Goal: Task Accomplishment & Management: Understand process/instructions

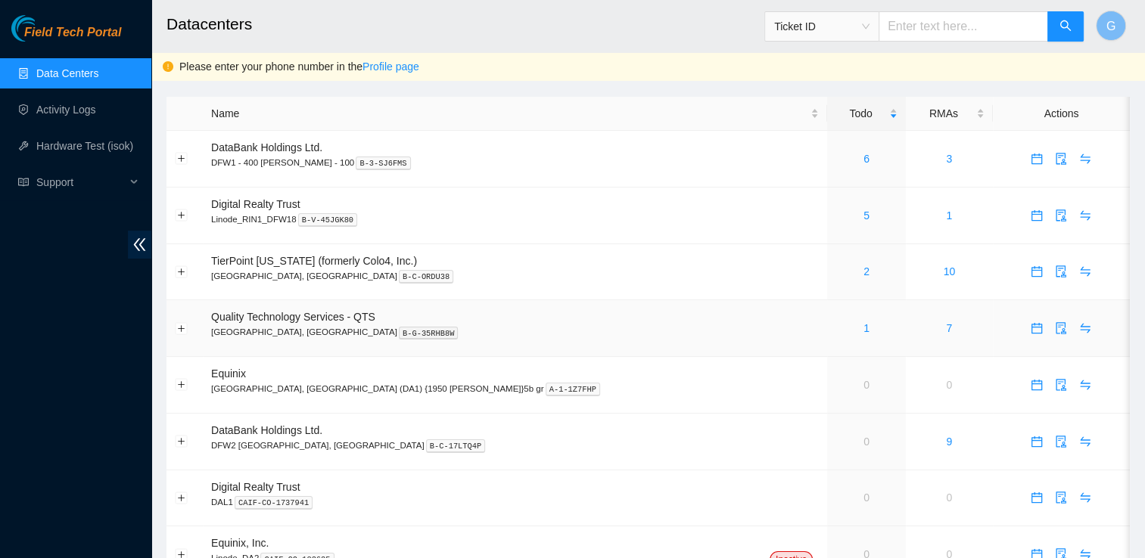
click at [356, 346] on td "Quality Technology Services - QTS [GEOGRAPHIC_DATA], [GEOGRAPHIC_DATA] B-G-35RH…" at bounding box center [515, 328] width 624 height 57
click at [315, 317] on span "Quality Technology Services - QTS" at bounding box center [293, 317] width 164 height 12
click at [827, 351] on td "1" at bounding box center [866, 328] width 78 height 57
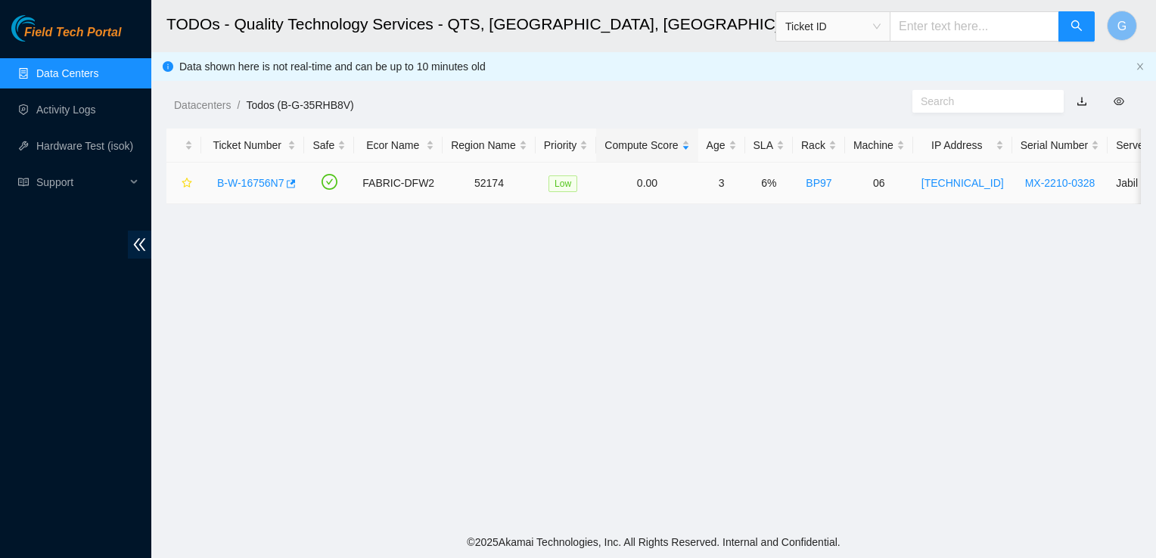
click at [257, 177] on link "B-W-16756N7" at bounding box center [250, 183] width 67 height 12
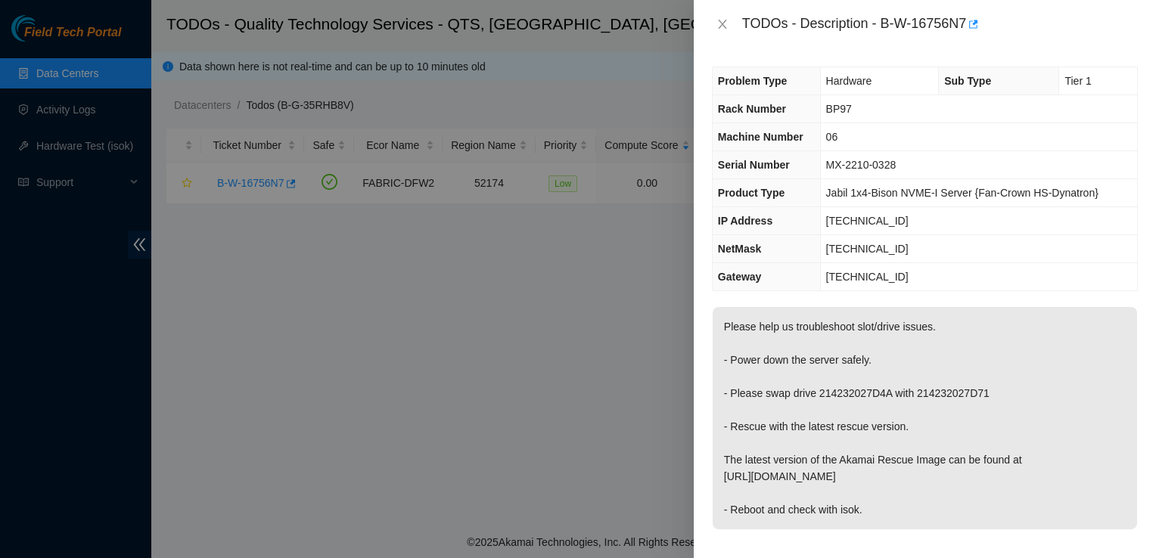
click at [785, 412] on p "Please help us troubleshoot slot/drive issues. - Power down the server safely. …" at bounding box center [925, 418] width 424 height 222
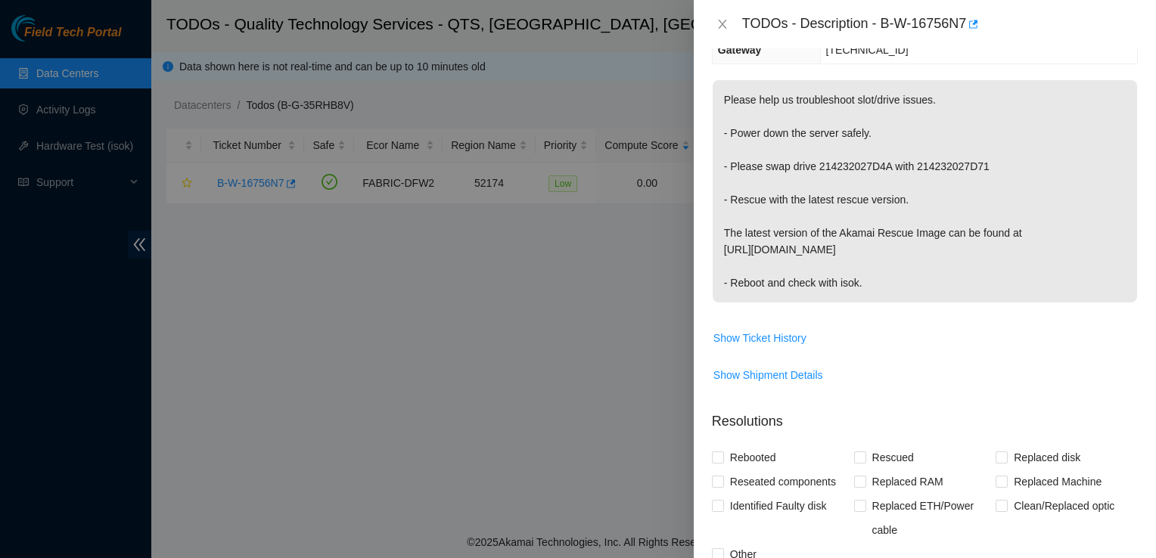
scroll to position [230, 0]
click at [768, 327] on span "Show Ticket History" at bounding box center [759, 335] width 93 height 17
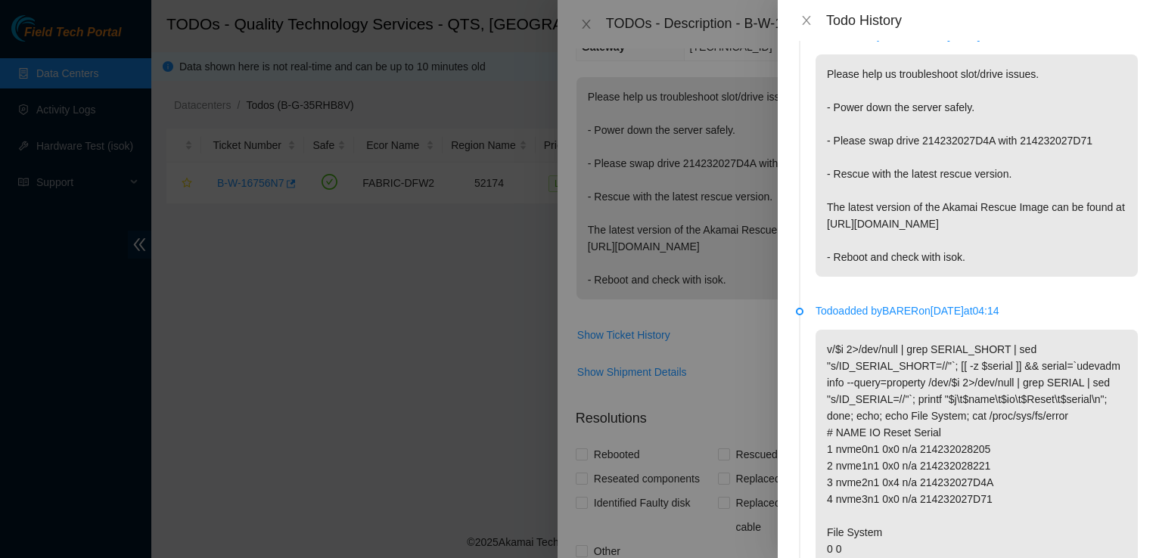
scroll to position [0, 0]
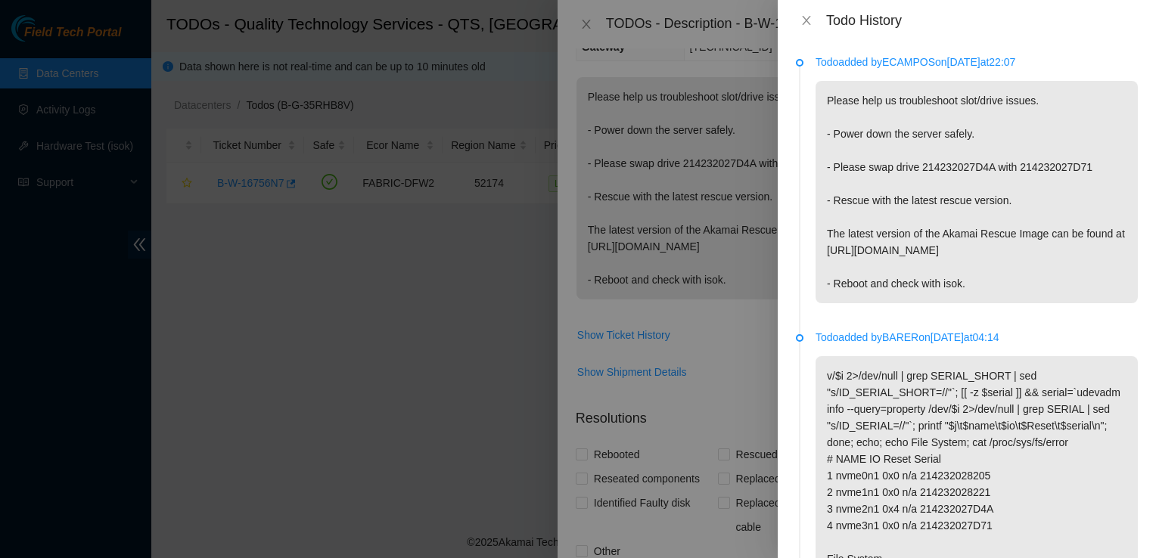
drag, startPoint x: 699, startPoint y: 431, endPoint x: 710, endPoint y: 392, distance: 40.9
click at [710, 392] on div at bounding box center [578, 279] width 1156 height 558
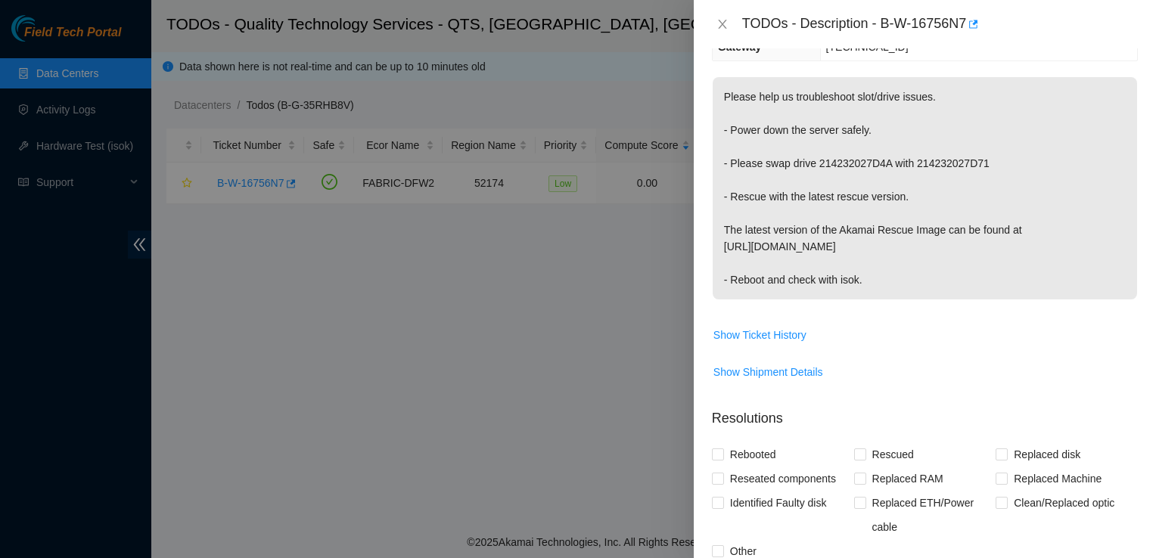
click at [712, 392] on td "Show Shipment Details" at bounding box center [925, 377] width 426 height 37
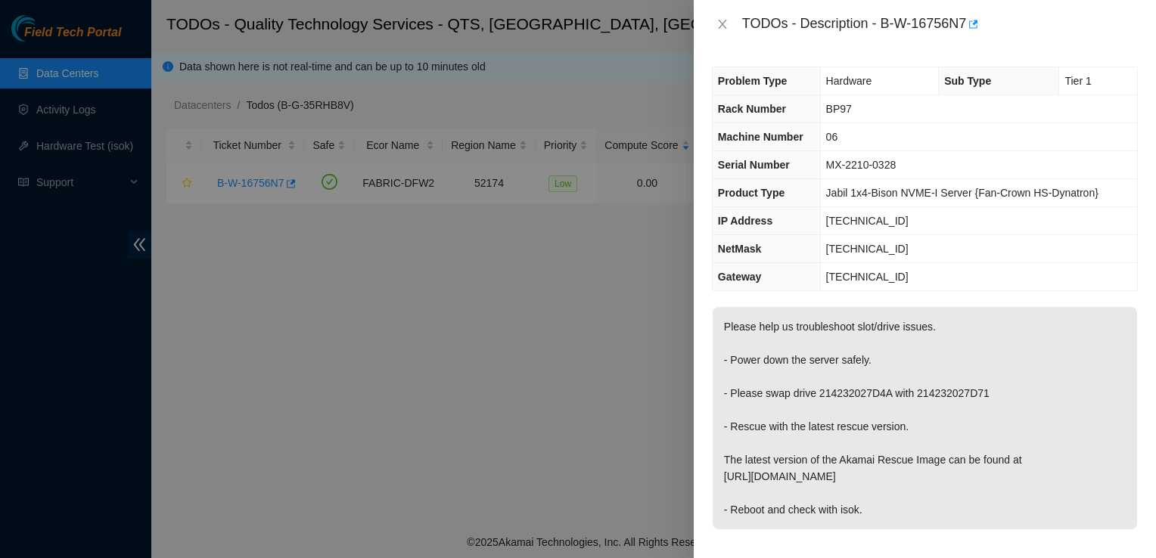
click at [1014, 188] on span "Jabil 1x4-Bison NVME-I Server {Fan-Crown HS-Dynatron}" at bounding box center [962, 193] width 272 height 12
drag, startPoint x: 741, startPoint y: 25, endPoint x: 1079, endPoint y: 519, distance: 598.2
click at [1079, 519] on div "TODOs - Description - B-W-16756N7 Problem Type Hardware Sub Type Tier 1 Rack Nu…" at bounding box center [925, 279] width 462 height 558
copy div "TODOs - Description - B-W-16756N7 Problem Type Hardware Sub Type Tier 1 Rack Nu…"
click at [1012, 313] on p "Please help us troubleshoot slot/drive issues. - Power down the server safely. …" at bounding box center [925, 418] width 424 height 222
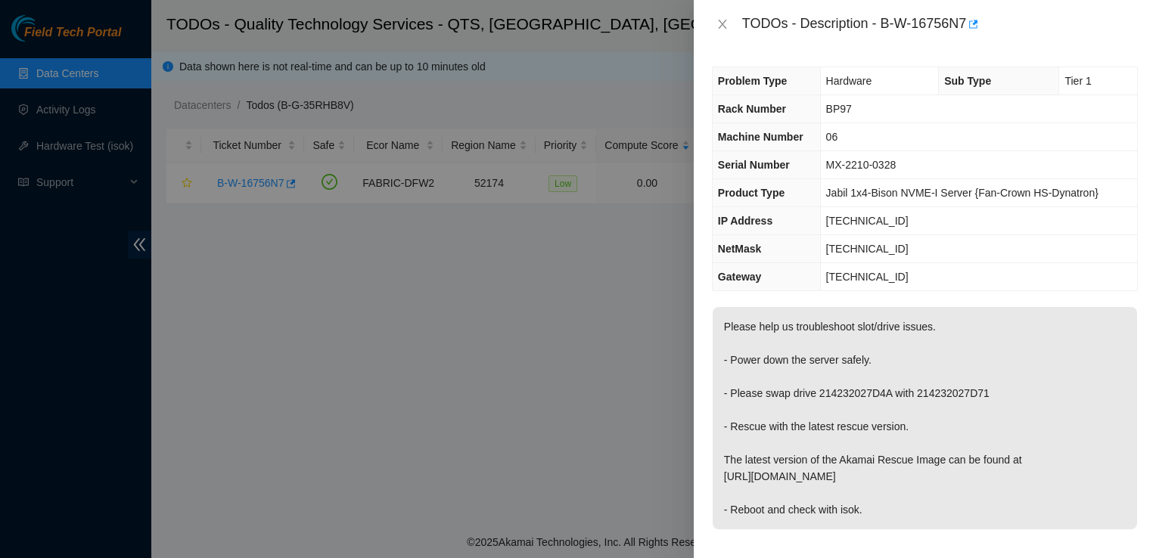
click at [1065, 477] on p "Please help us troubleshoot slot/drive issues. - Power down the server safely. …" at bounding box center [925, 418] width 424 height 222
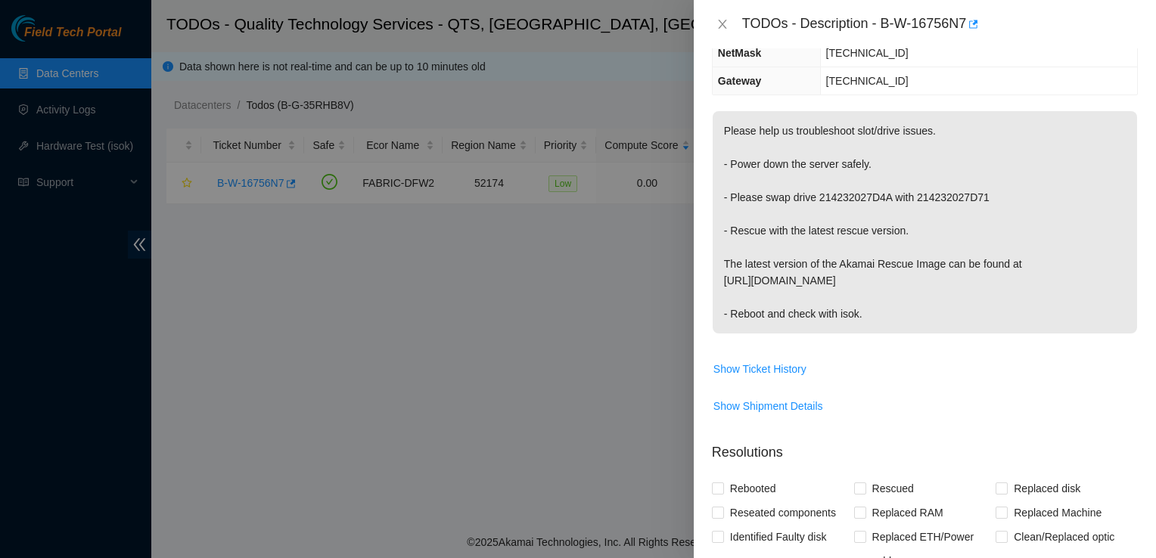
scroll to position [201, 0]
